Goal: Find specific page/section: Find specific page/section

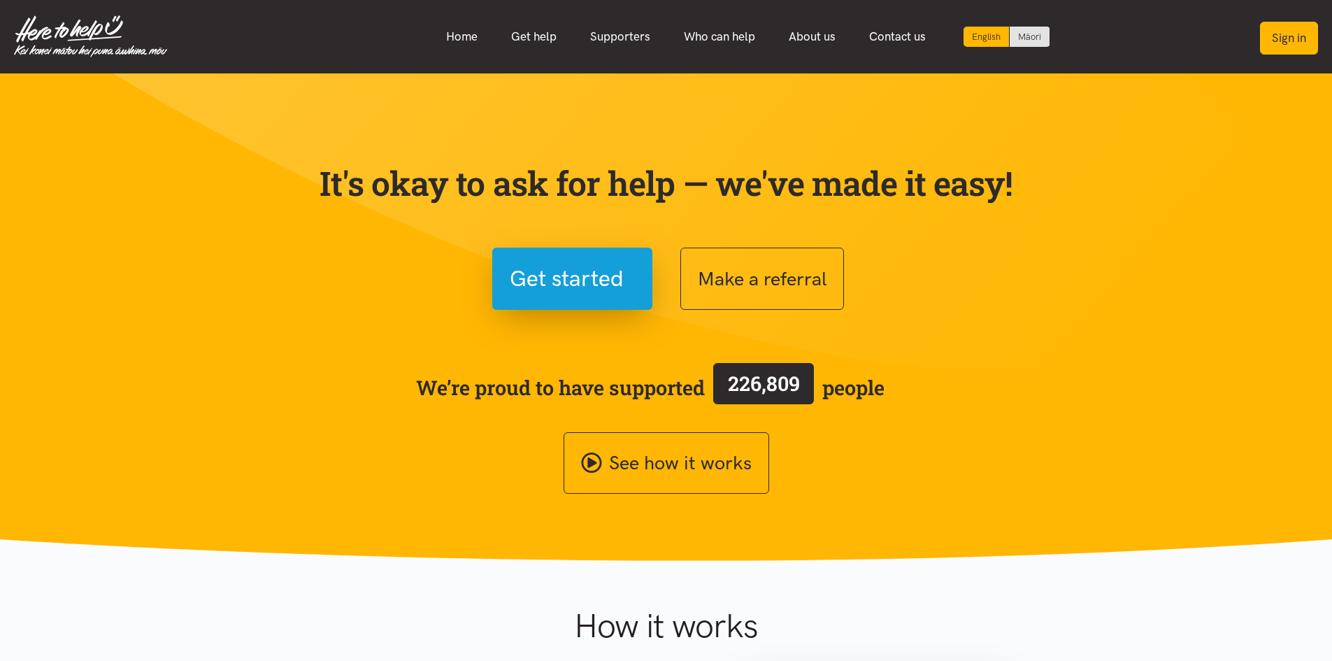
click at [1297, 39] on button "Sign in" at bounding box center [1289, 38] width 58 height 33
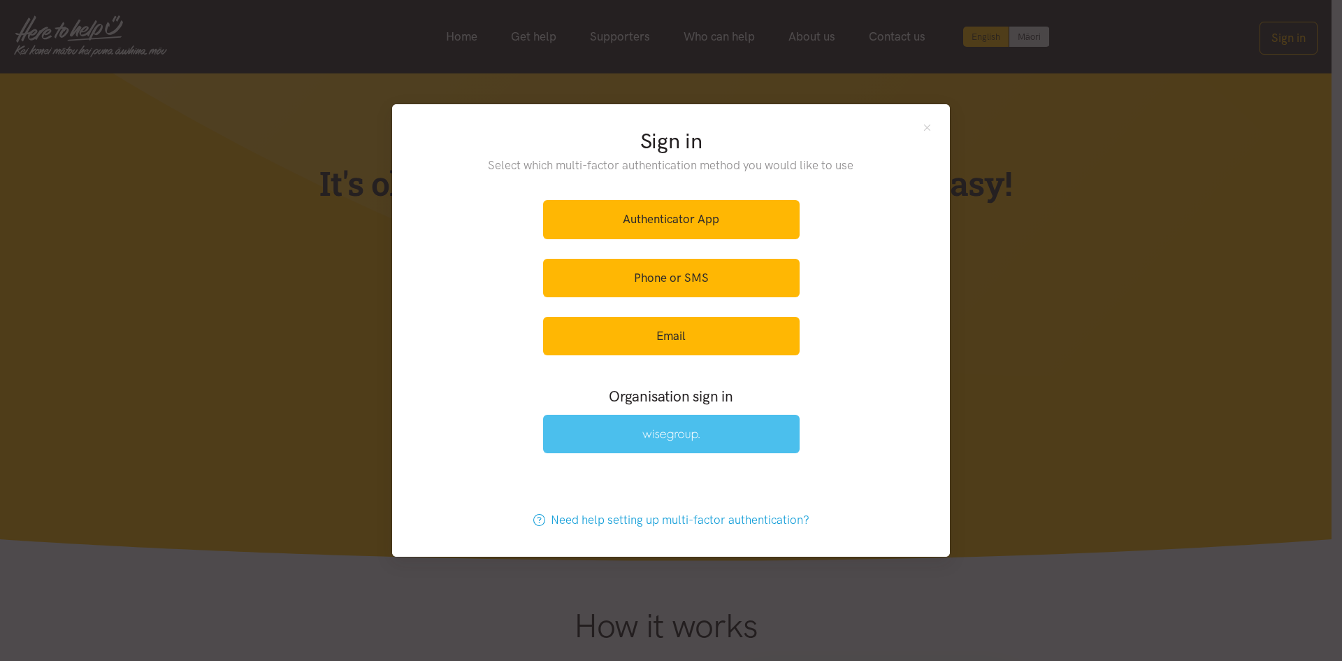
click at [772, 431] on link at bounding box center [671, 434] width 257 height 38
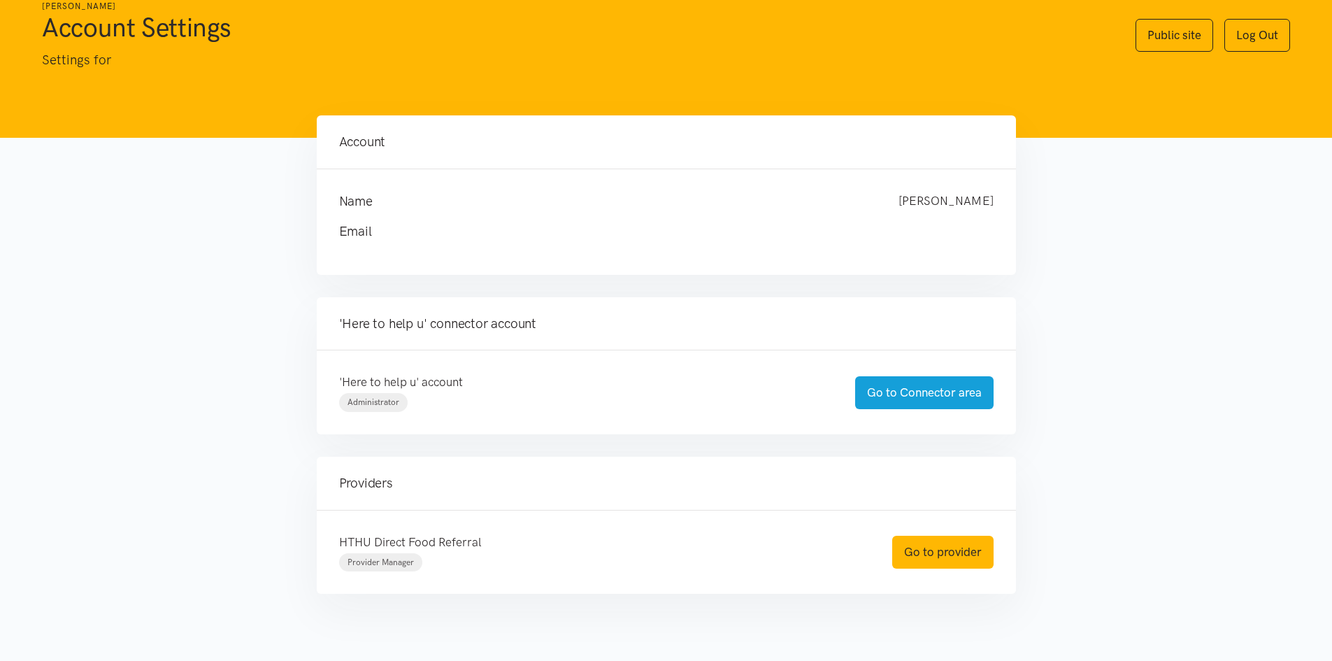
scroll to position [67, 0]
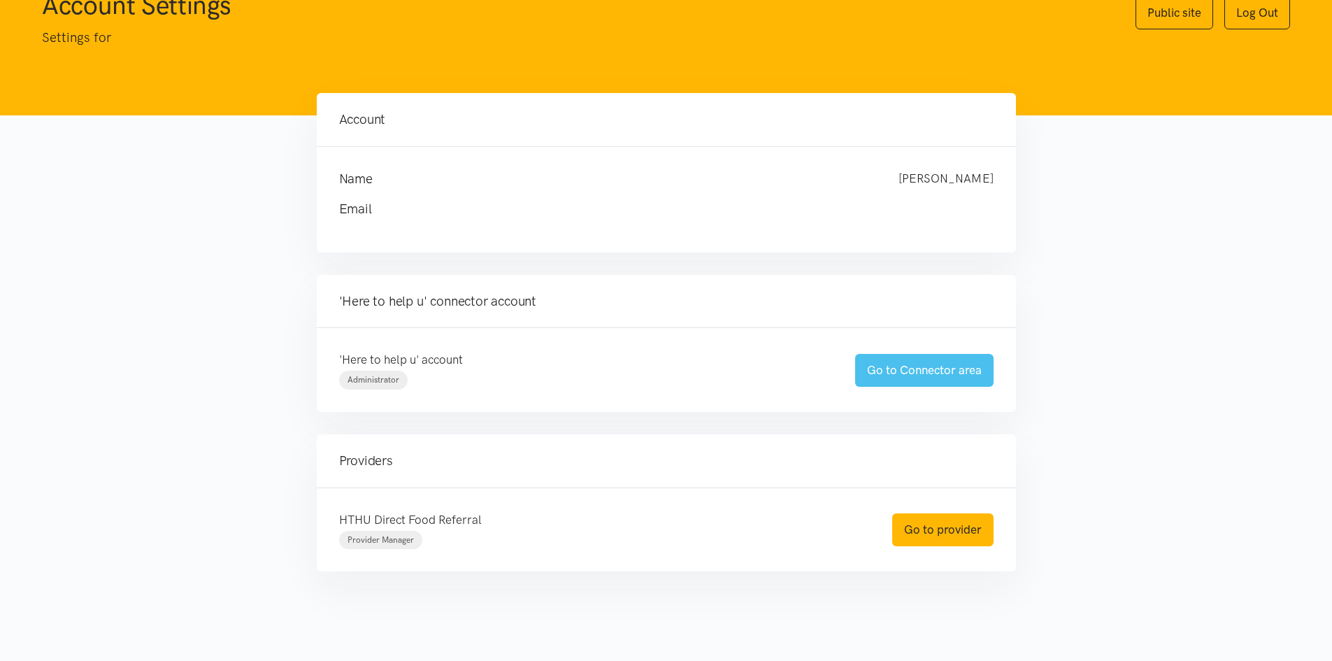
click at [942, 378] on link "Go to Connector area" at bounding box center [924, 370] width 138 height 33
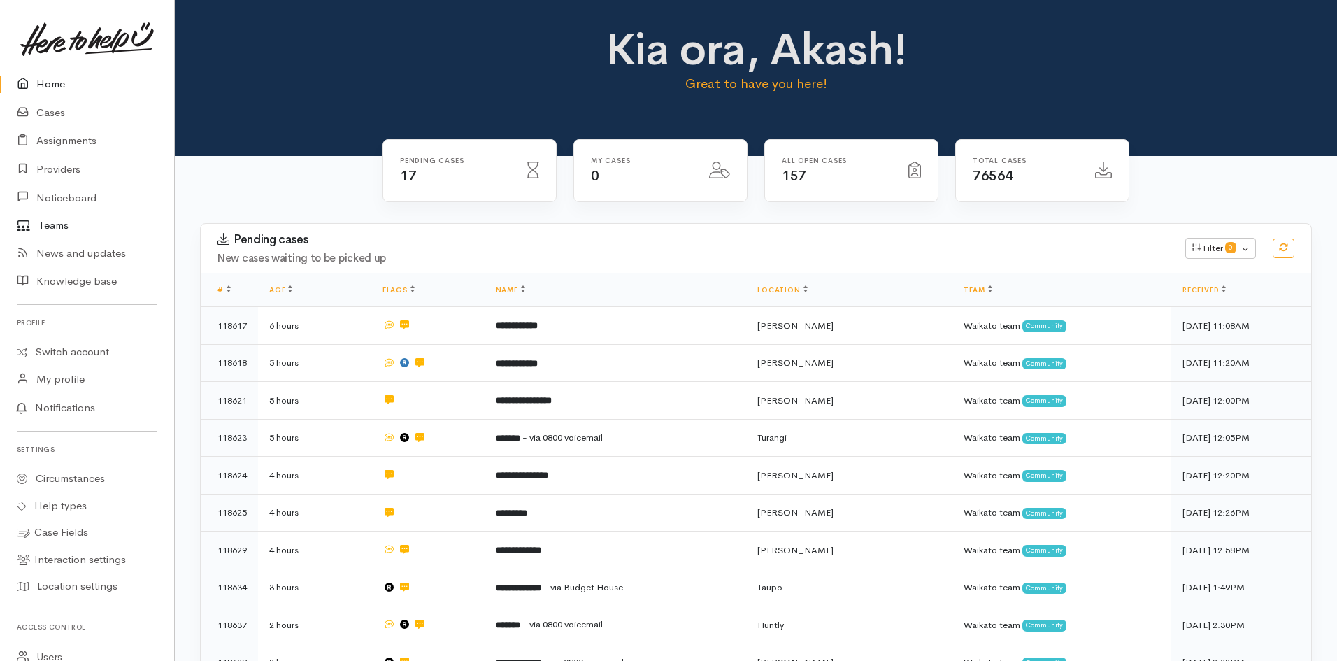
click at [57, 222] on link "Teams" at bounding box center [87, 225] width 174 height 27
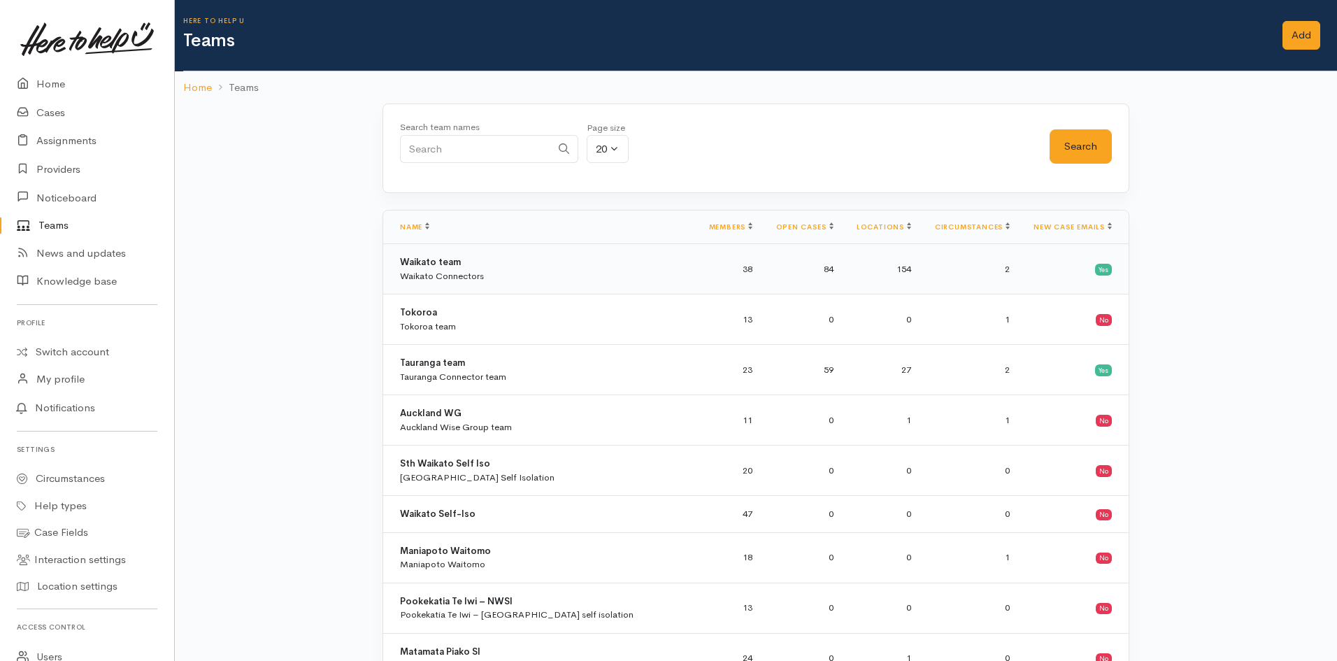
click at [479, 264] on div "Waikato team Waikato Connectors" at bounding box center [442, 268] width 84 height 27
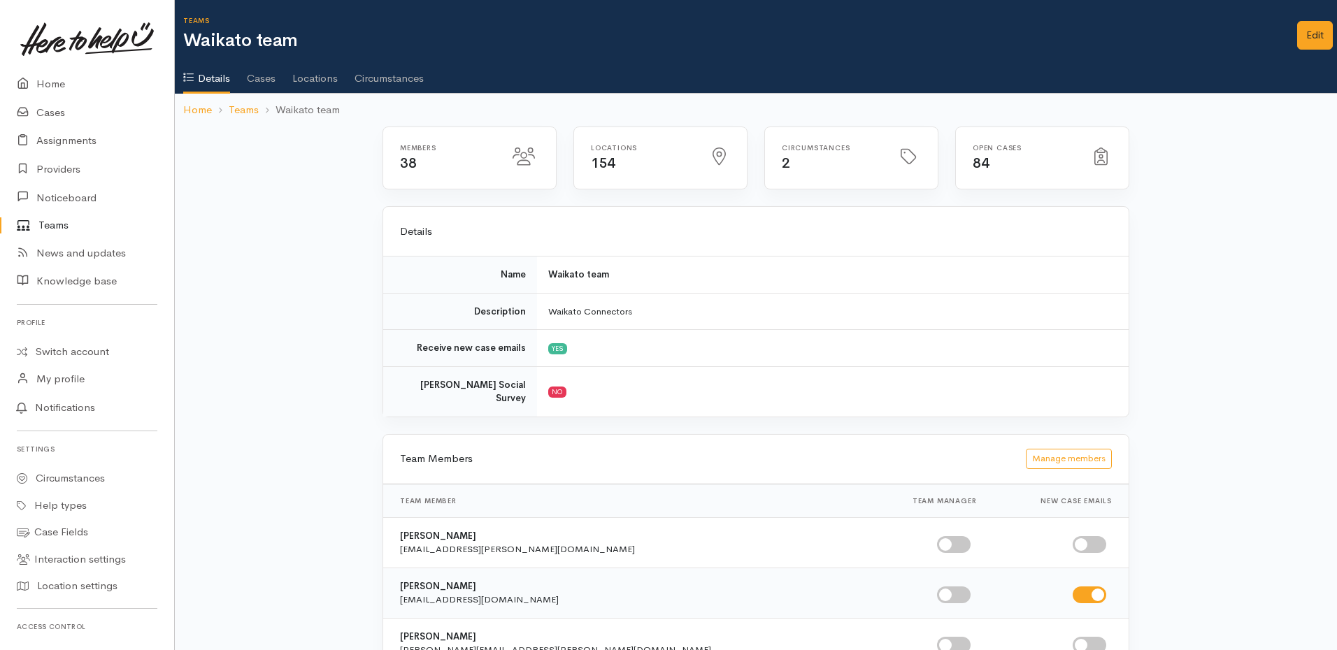
click at [255, 78] on link "Cases" at bounding box center [261, 73] width 29 height 39
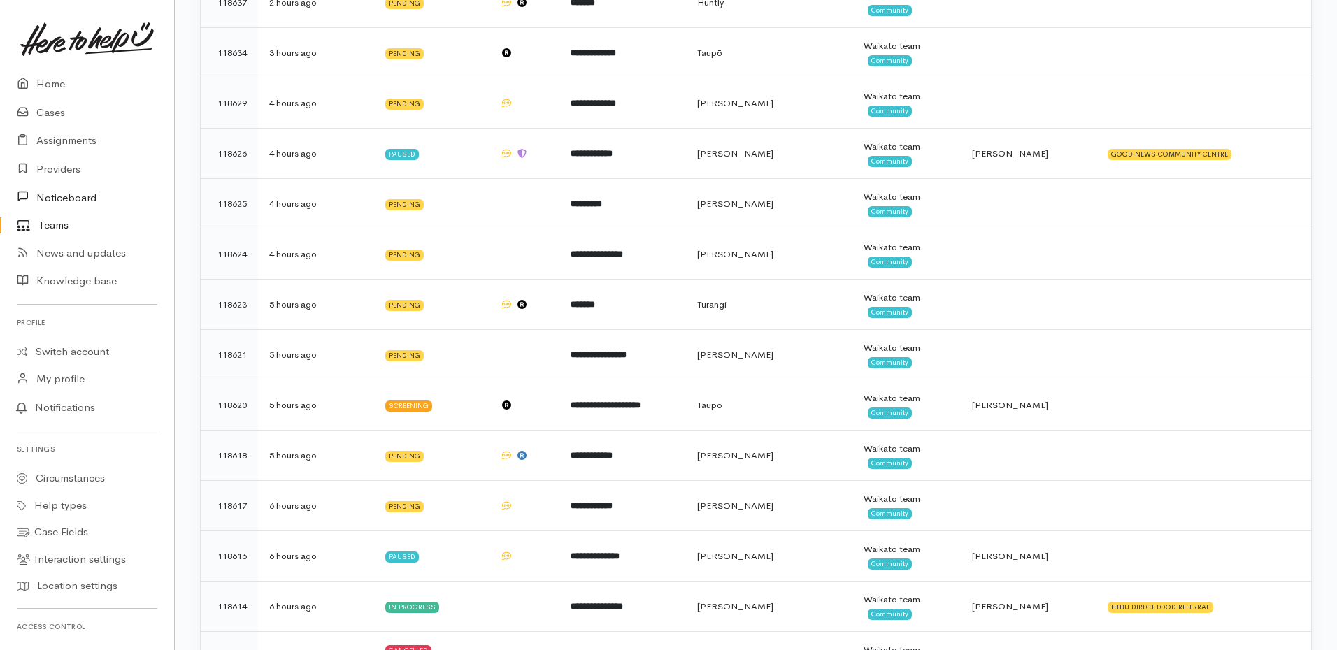
scroll to position [361, 0]
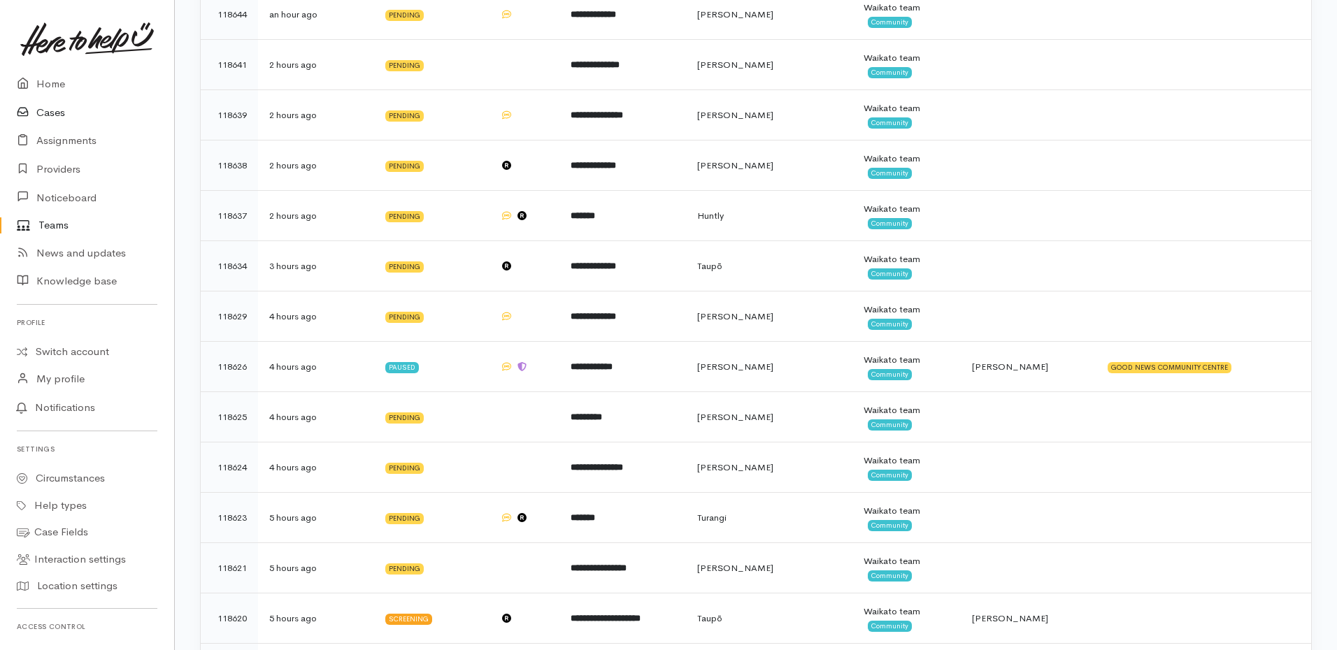
click at [46, 108] on link "Cases" at bounding box center [87, 113] width 174 height 29
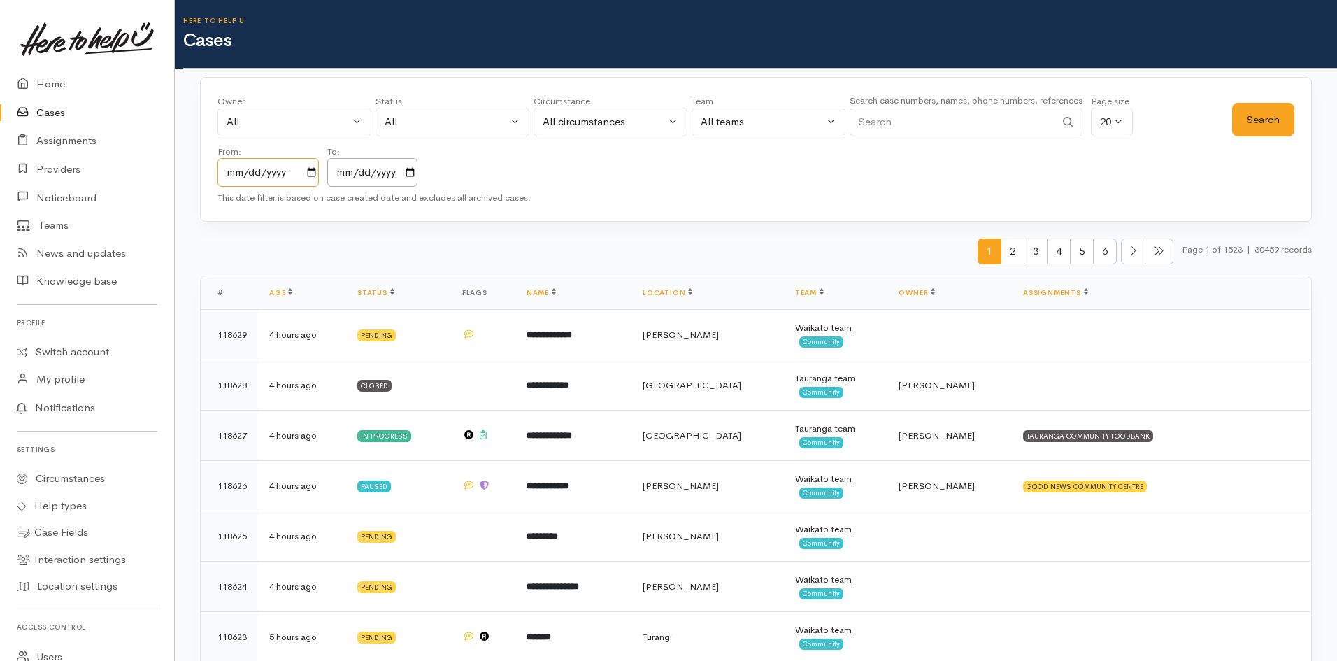
click at [310, 175] on input "2023-10-06" at bounding box center [267, 172] width 101 height 29
click at [317, 171] on input "2023-10-26" at bounding box center [267, 172] width 101 height 29
type input "2024-10-26"
click at [1250, 108] on button "Search" at bounding box center [1263, 120] width 62 height 34
click at [43, 75] on link "Home" at bounding box center [87, 84] width 174 height 29
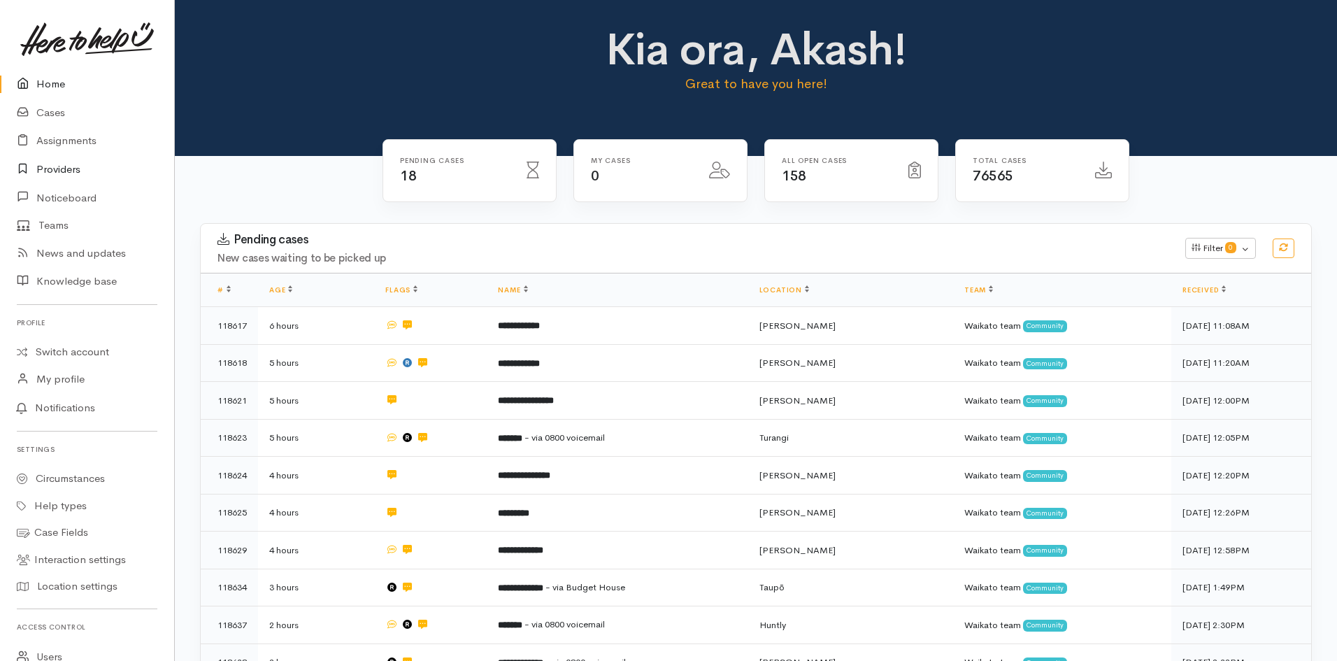
click at [62, 173] on link "Providers" at bounding box center [87, 169] width 174 height 29
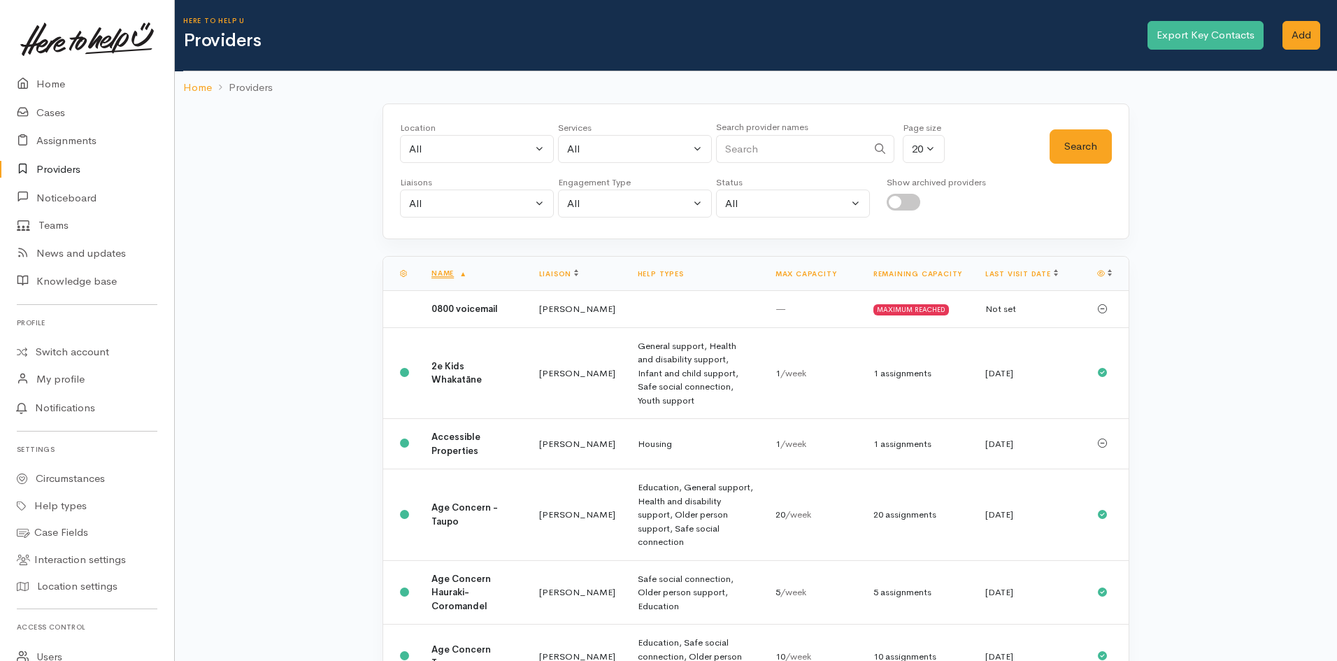
click at [769, 153] on input "Search" at bounding box center [791, 149] width 151 height 29
click at [1081, 150] on button "Search" at bounding box center [1080, 146] width 62 height 34
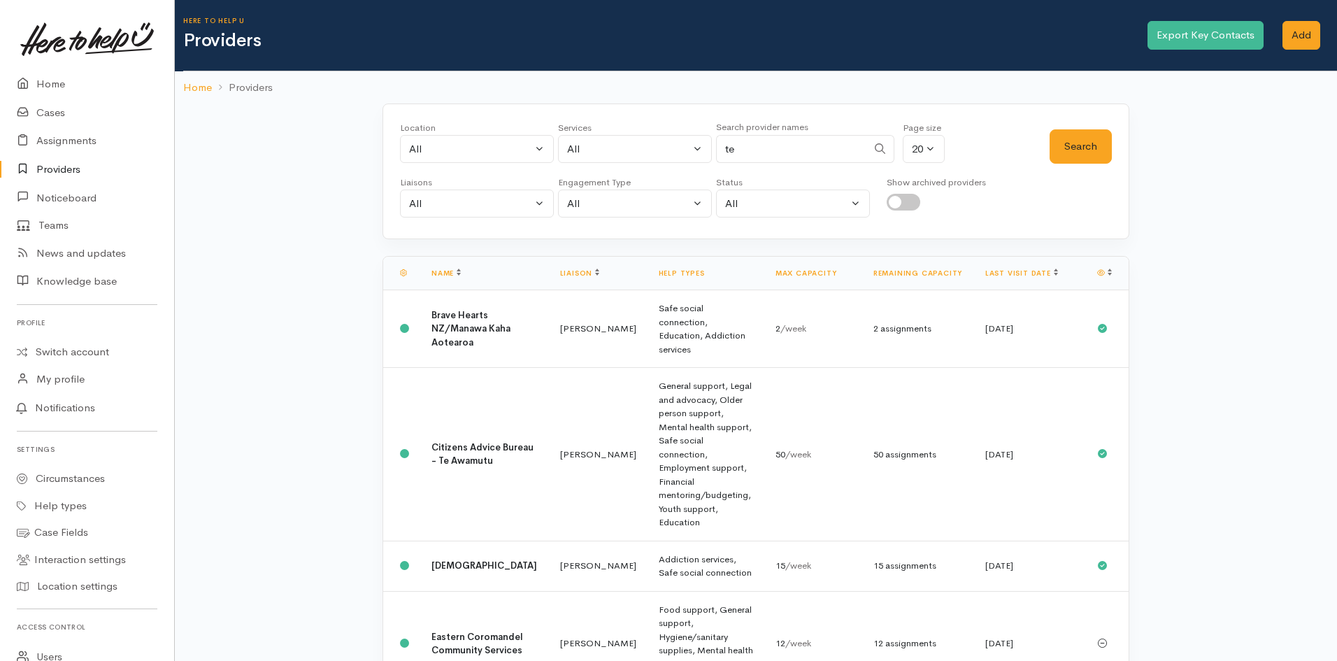
click at [780, 154] on input "te" at bounding box center [791, 149] width 151 height 29
paste input "Te Ngaakau-aa-Kiwa Charitable Trus"
type input "Te Ngaakau-aa-Kiwa Charitable Trus"
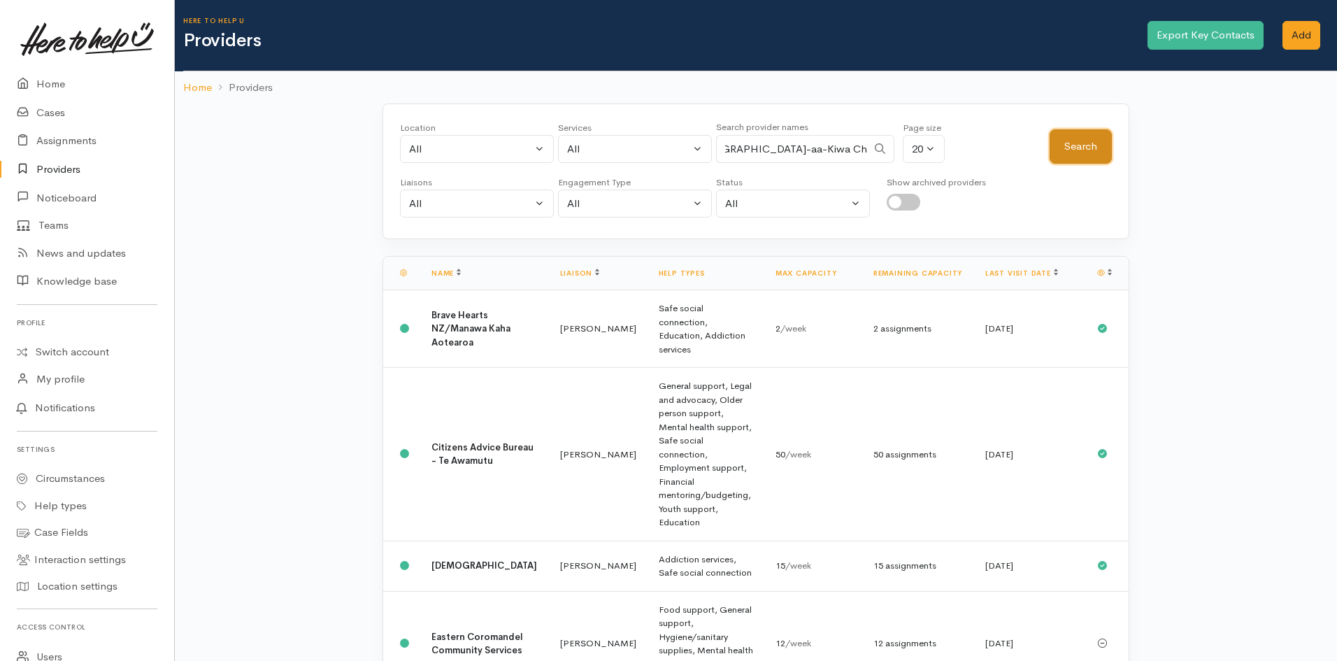
click at [1085, 146] on button "Search" at bounding box center [1080, 146] width 62 height 34
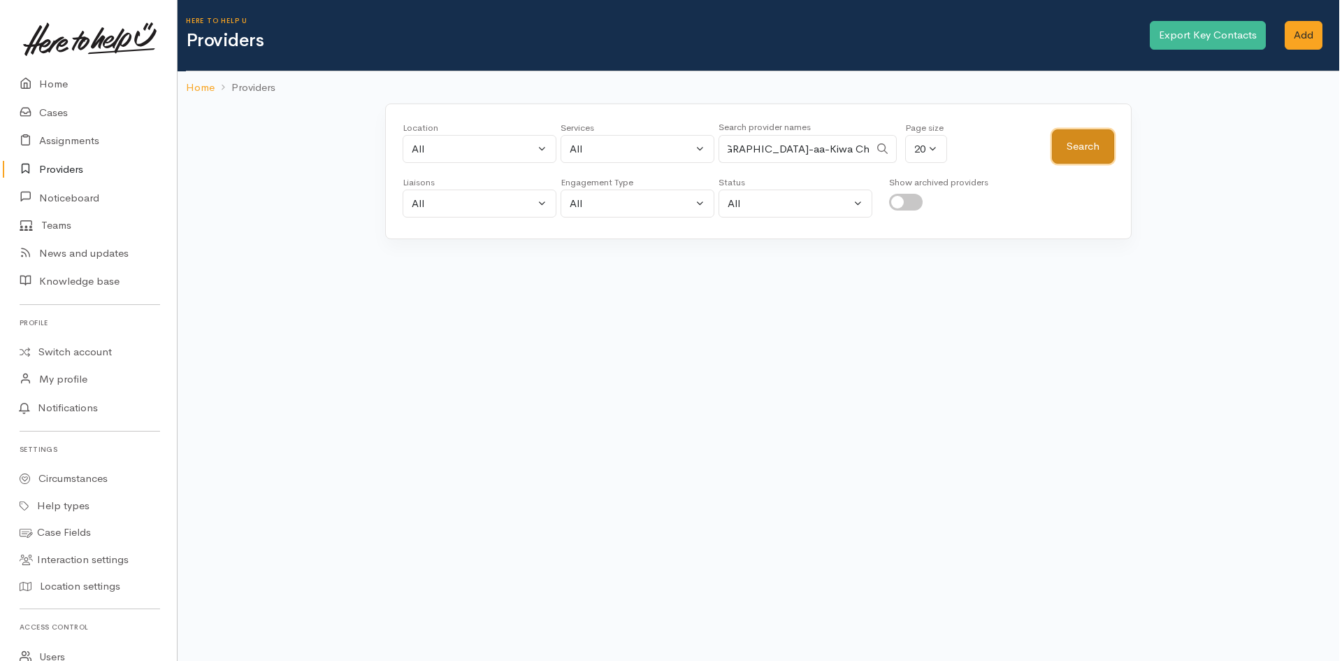
scroll to position [0, 0]
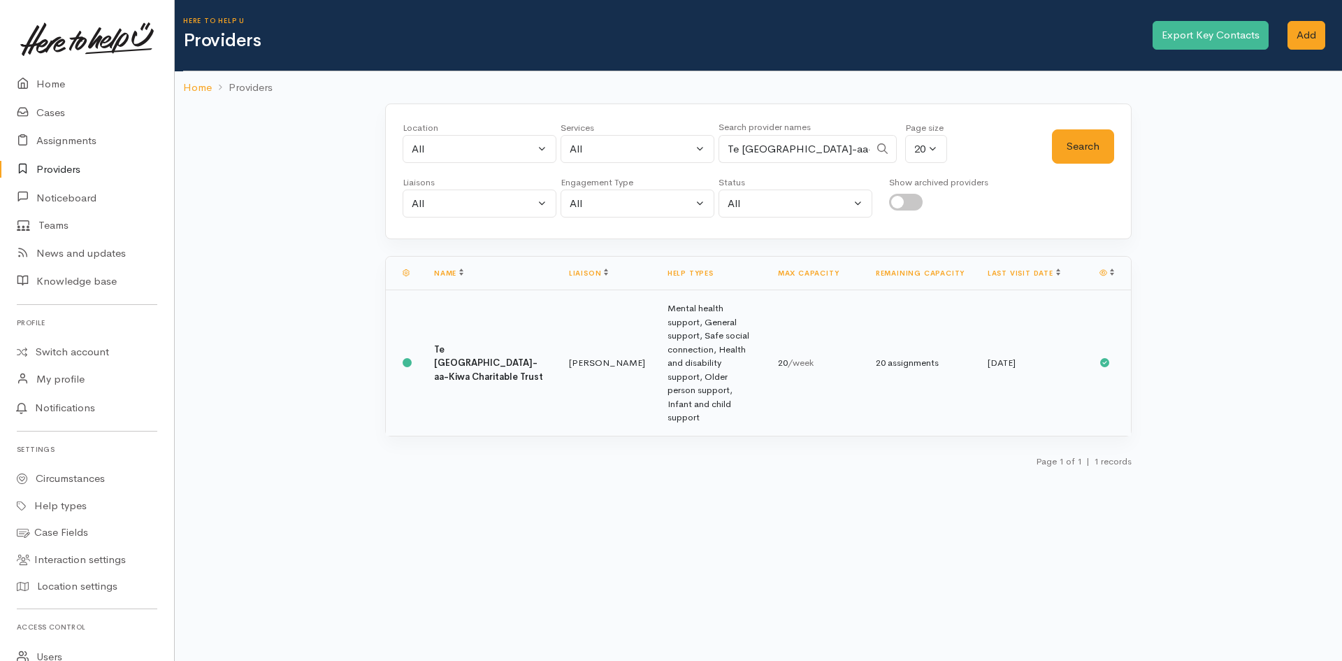
click at [715, 313] on td "Mental health support, General support, Safe social connection, Health and disa…" at bounding box center [711, 362] width 110 height 145
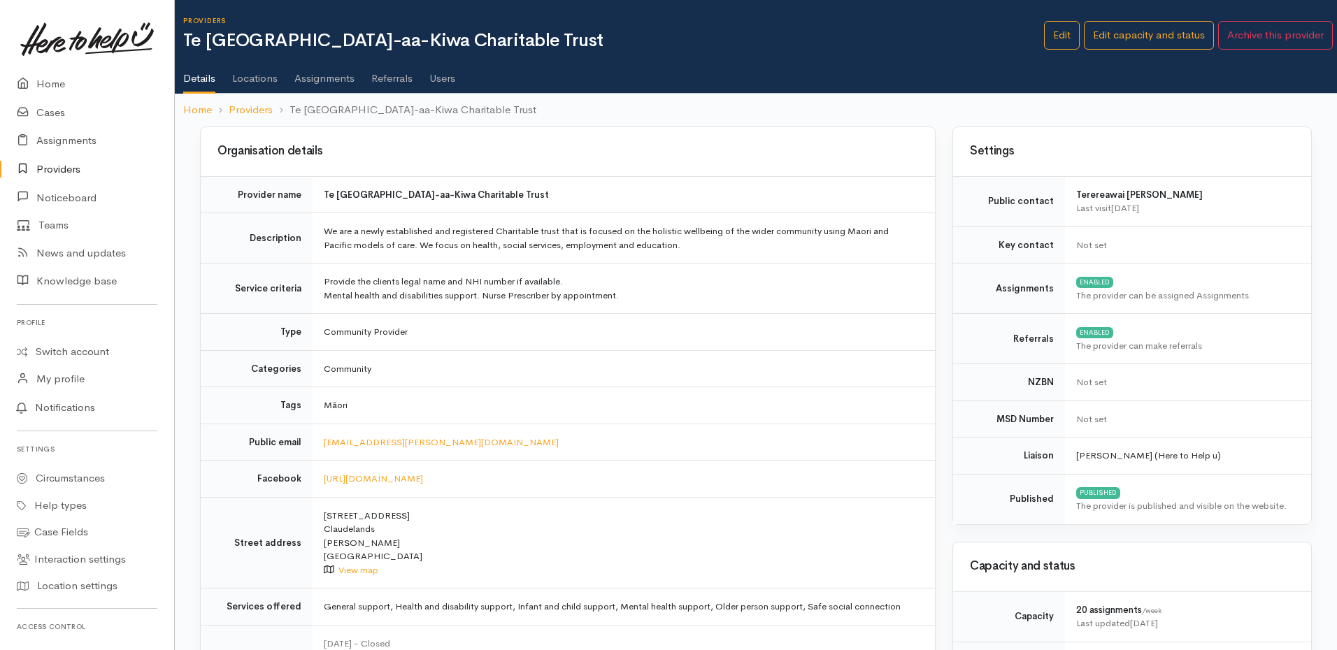
click at [401, 73] on link "Referrals" at bounding box center [391, 73] width 41 height 39
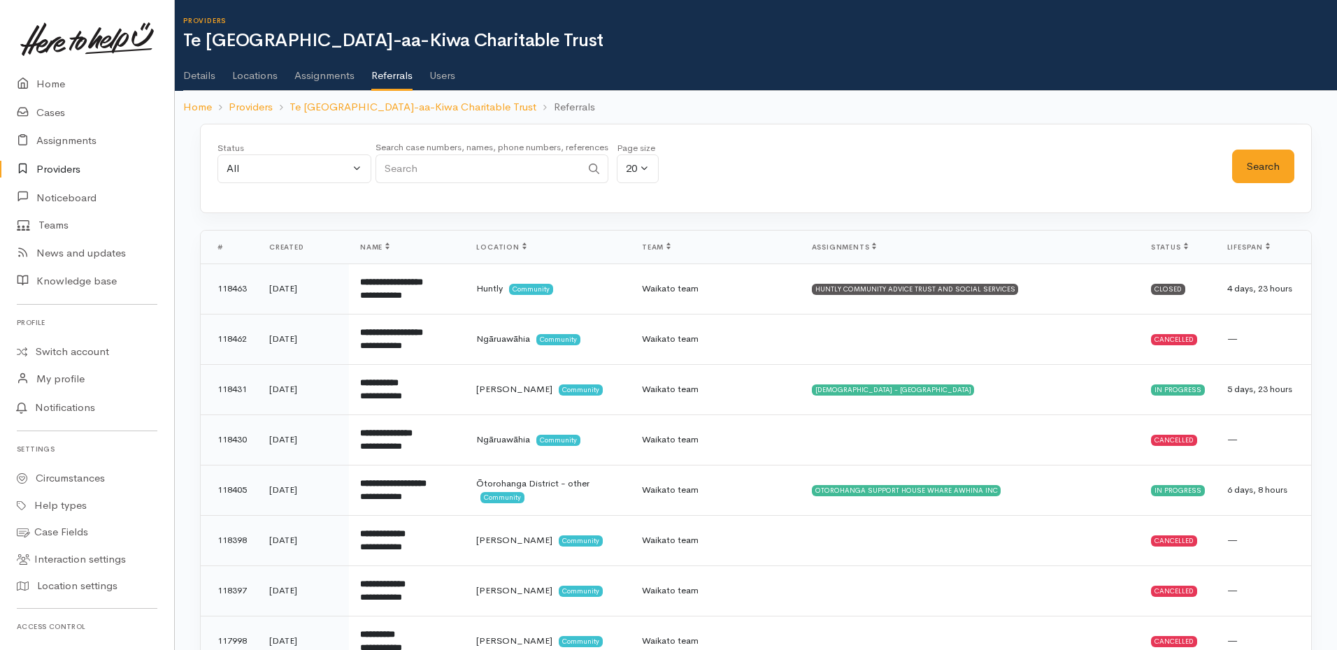
click at [316, 71] on link "Assignments" at bounding box center [324, 70] width 60 height 39
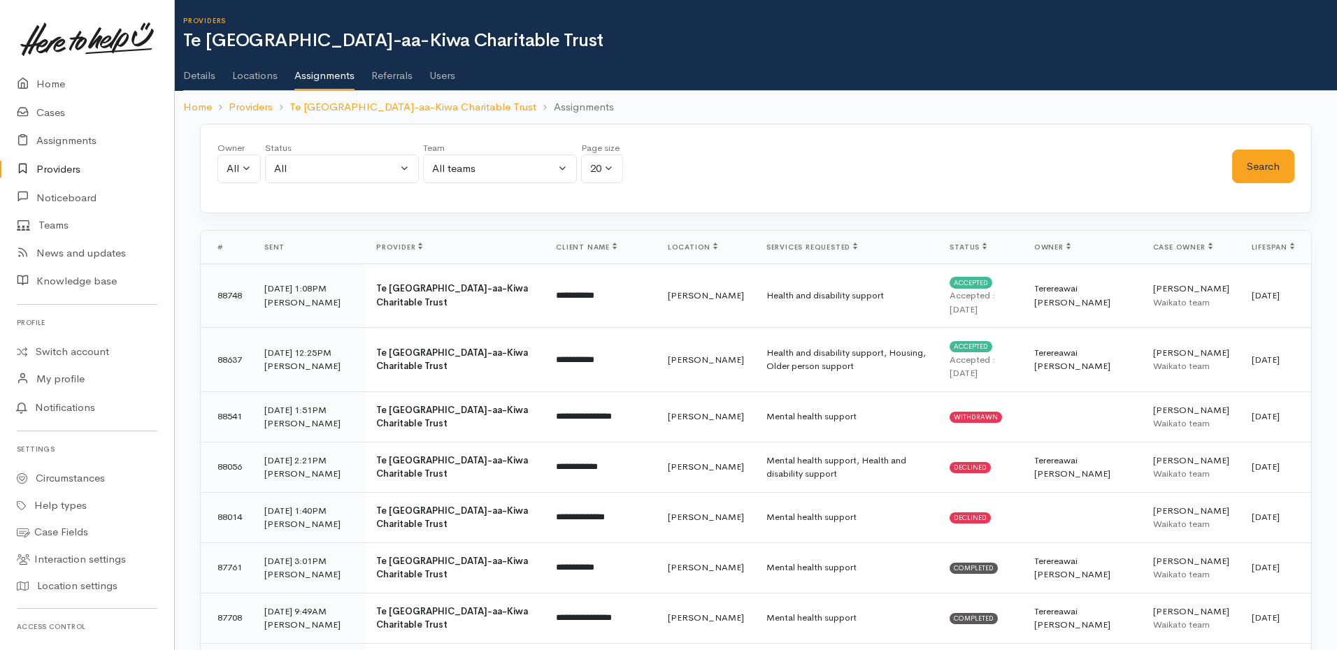
click at [409, 79] on link "Referrals" at bounding box center [391, 70] width 41 height 39
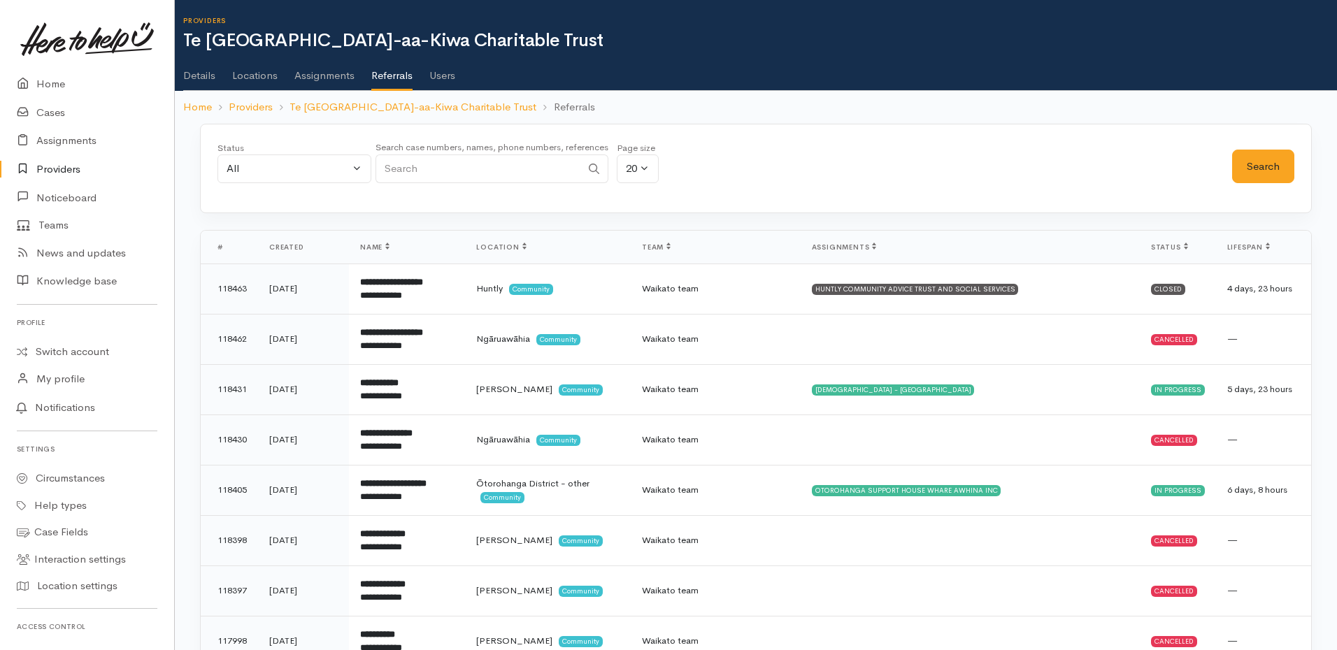
click at [303, 249] on th "Created" at bounding box center [303, 248] width 91 height 34
click at [368, 249] on span "Name" at bounding box center [374, 247] width 29 height 9
click at [274, 252] on th "Created" at bounding box center [303, 248] width 91 height 34
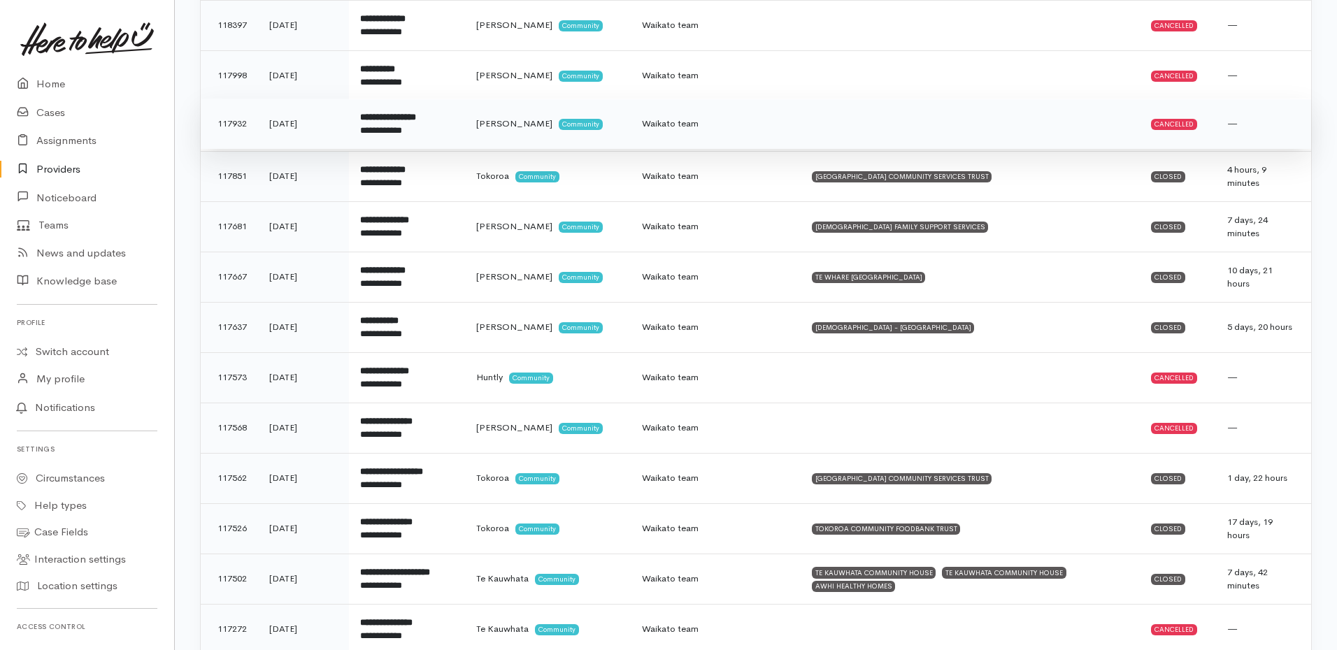
scroll to position [560, 0]
